Goal: Task Accomplishment & Management: Manage account settings

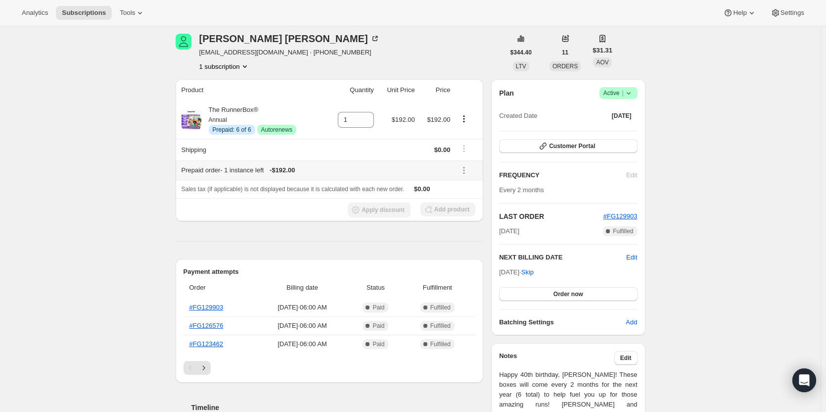
scroll to position [39, 0]
click at [633, 98] on span "Success Active |" at bounding box center [618, 93] width 38 height 12
click at [615, 121] on button "Cancel subscription" at bounding box center [622, 129] width 62 height 16
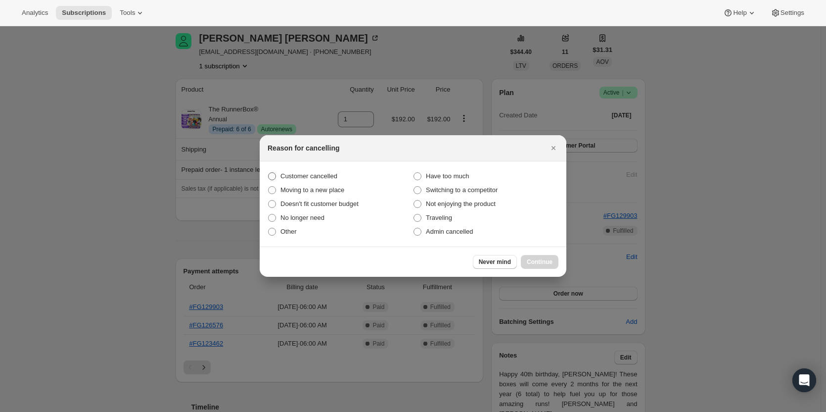
click at [323, 174] on span "Customer cancelled" at bounding box center [308, 175] width 57 height 7
click at [269, 173] on input "Customer cancelled" at bounding box center [268, 172] width 0 height 0
radio input "true"
click at [545, 263] on span "Continue" at bounding box center [540, 262] width 26 height 8
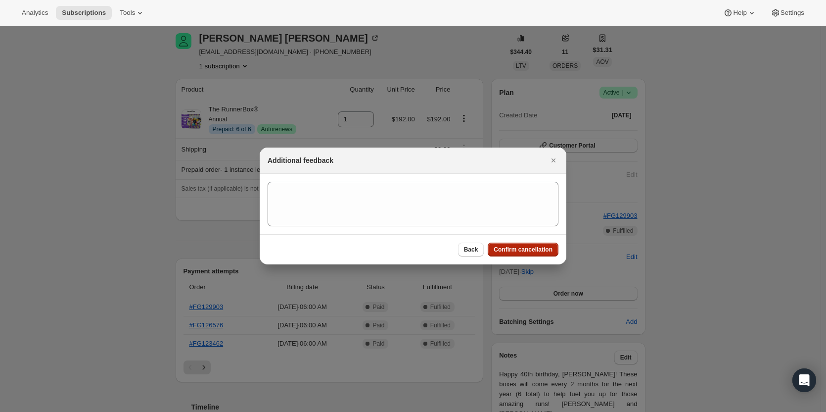
click at [536, 256] on button "Confirm cancellation" at bounding box center [523, 249] width 71 height 14
